Goal: Task Accomplishment & Management: Complete application form

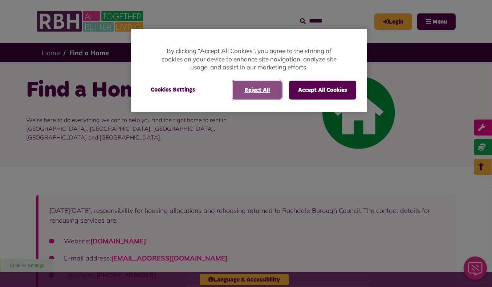
click at [271, 92] on button "Reject All" at bounding box center [257, 90] width 49 height 19
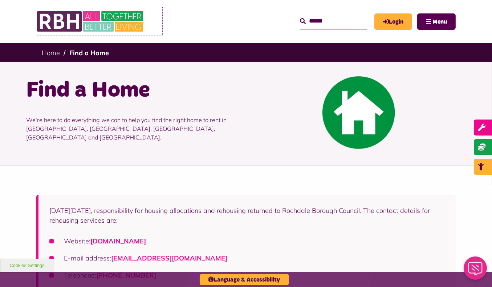
click at [62, 18] on img at bounding box center [90, 21] width 109 height 28
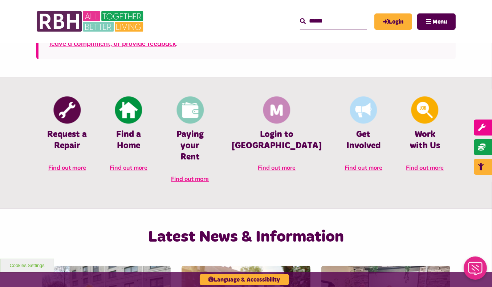
scroll to position [312, 0]
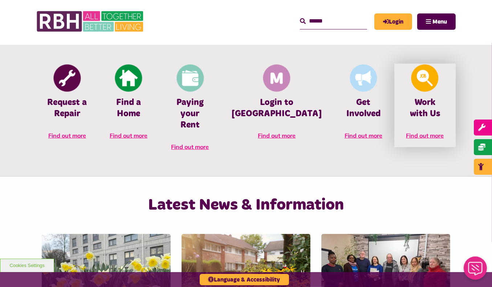
click at [413, 75] on img at bounding box center [424, 78] width 27 height 27
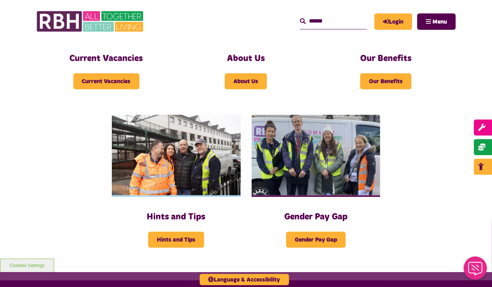
scroll to position [247, 0]
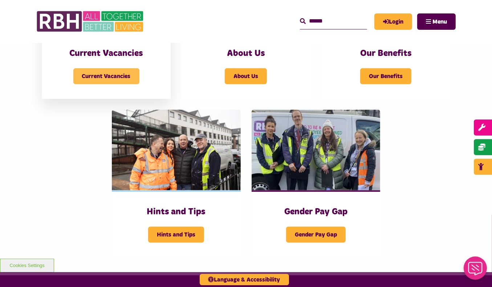
click at [119, 69] on span "Current Vacancies" at bounding box center [106, 76] width 66 height 16
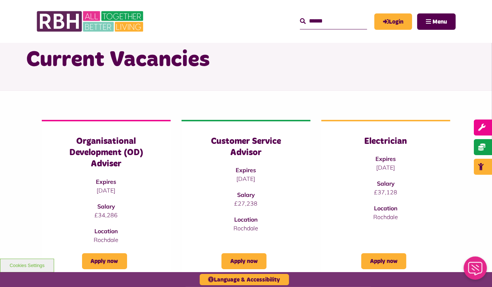
scroll to position [15, 0]
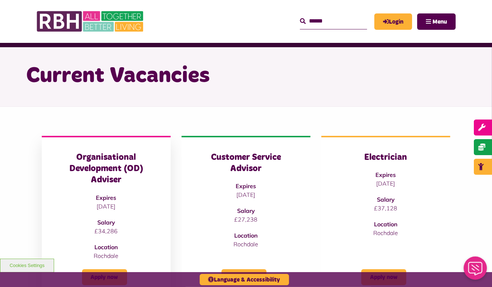
click at [104, 181] on h3 "Organisational Development (OD) Adviser" at bounding box center [106, 169] width 100 height 34
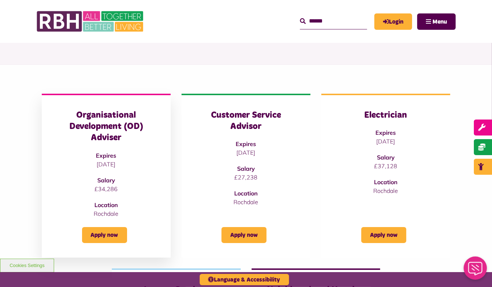
scroll to position [58, 0]
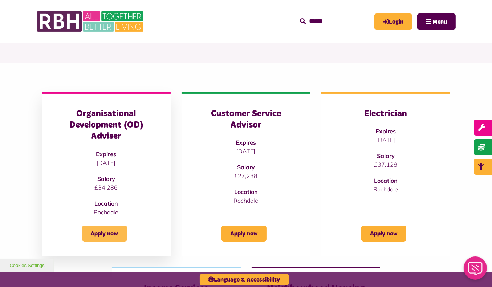
click at [110, 230] on link "Apply now" at bounding box center [104, 233] width 45 height 16
